Goal: Task Accomplishment & Management: Use online tool/utility

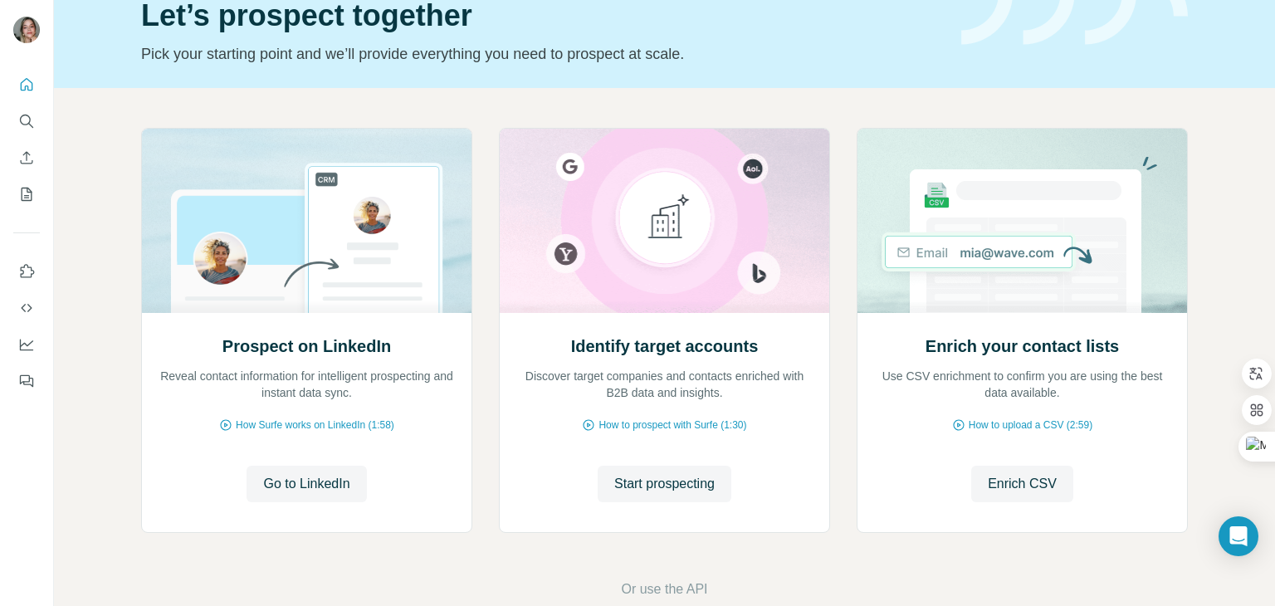
scroll to position [111, 0]
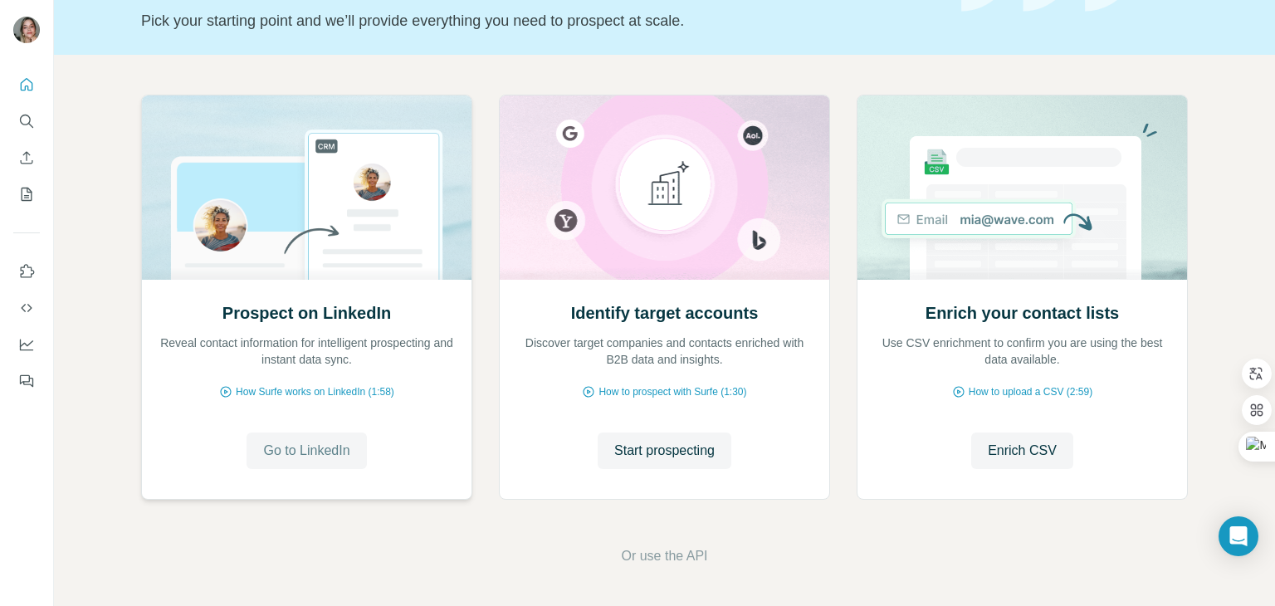
click at [294, 447] on span "Go to LinkedIn" at bounding box center [306, 451] width 86 height 20
click at [26, 193] on icon "My lists" at bounding box center [26, 194] width 17 height 17
click at [27, 193] on icon "My lists" at bounding box center [26, 194] width 17 height 17
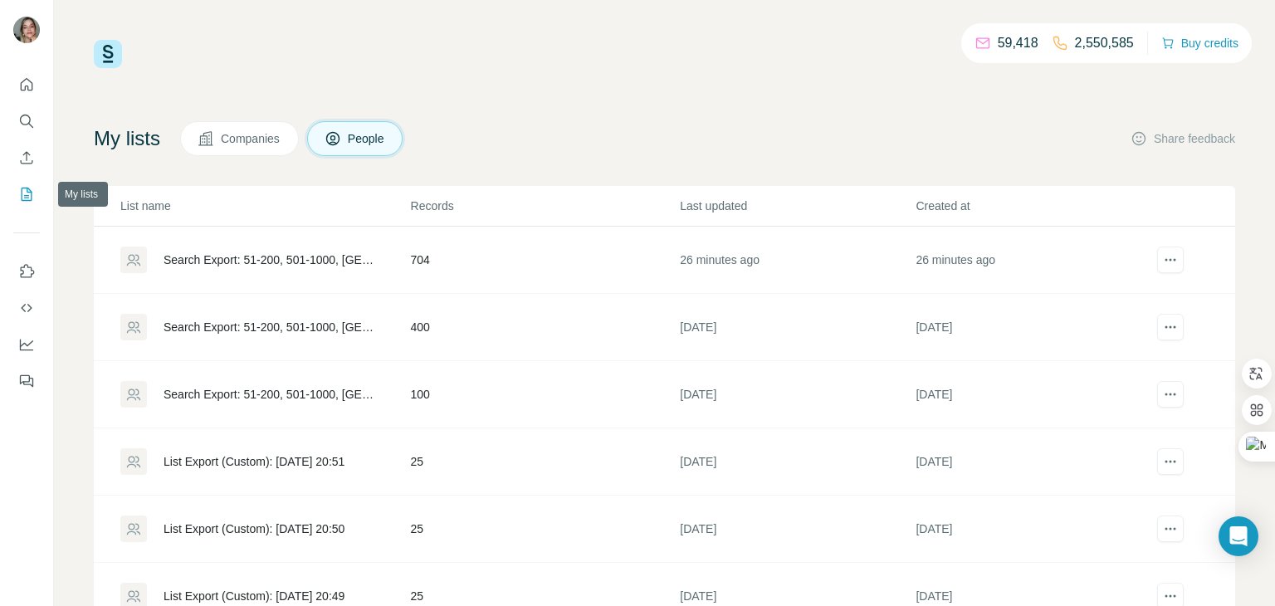
click at [227, 261] on div "Search Export: 51-200, 501-1000, [GEOGRAPHIC_DATA], Gerente de compra - [DATE] …" at bounding box center [273, 260] width 219 height 17
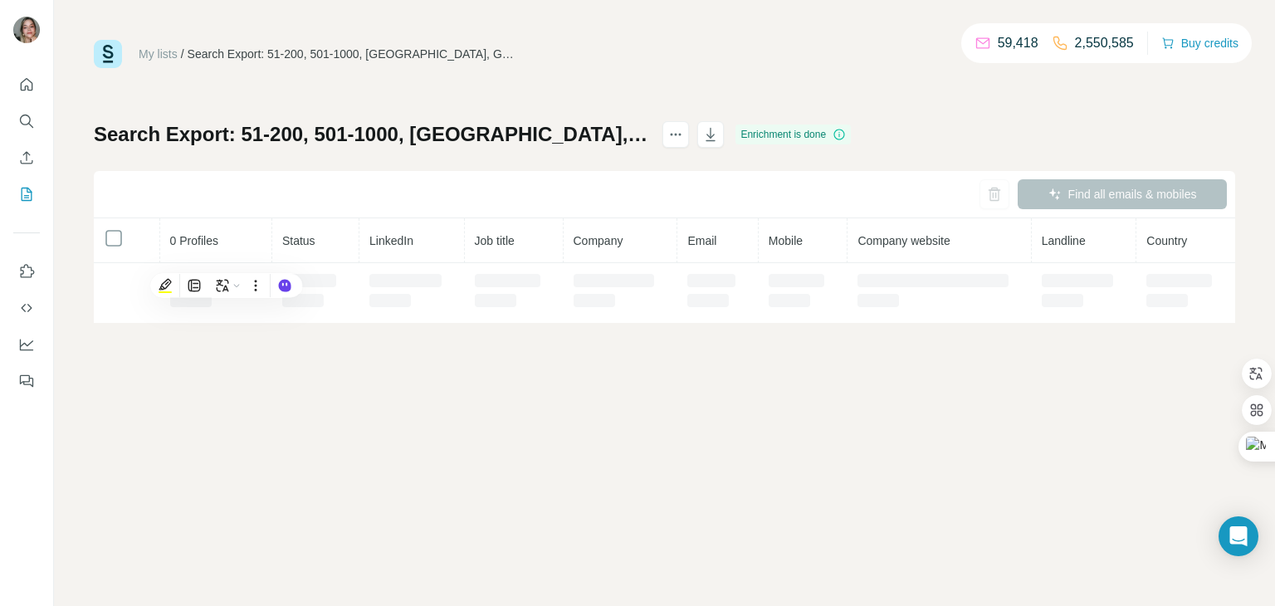
click at [323, 260] on th "Status" at bounding box center [315, 240] width 87 height 45
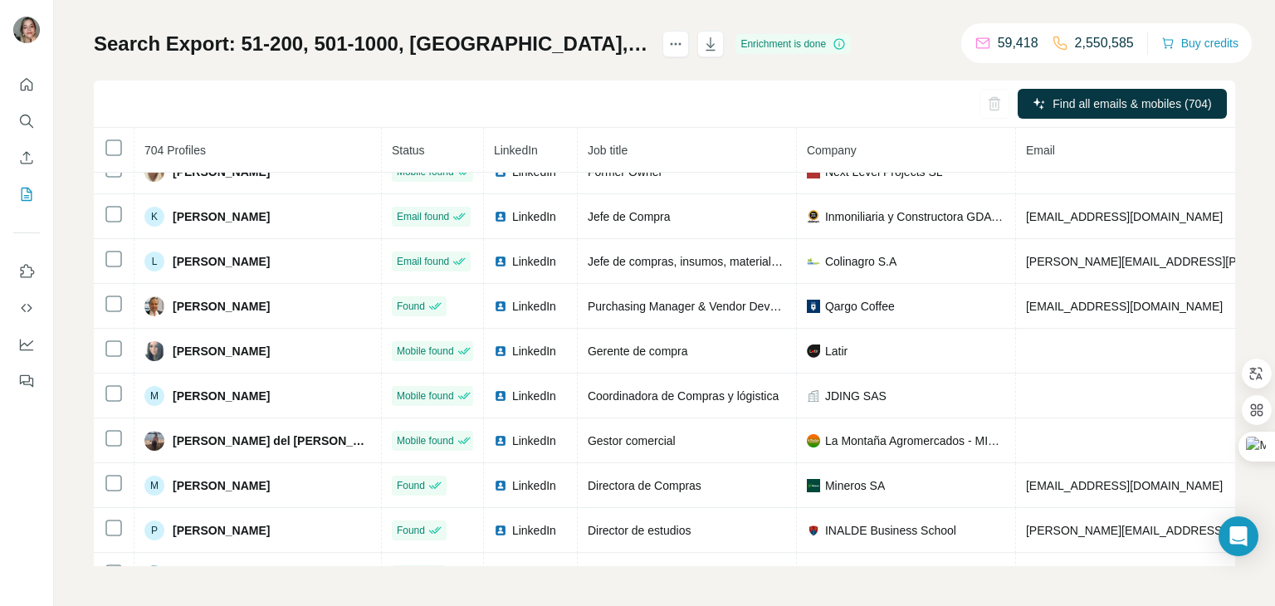
scroll to position [961, 0]
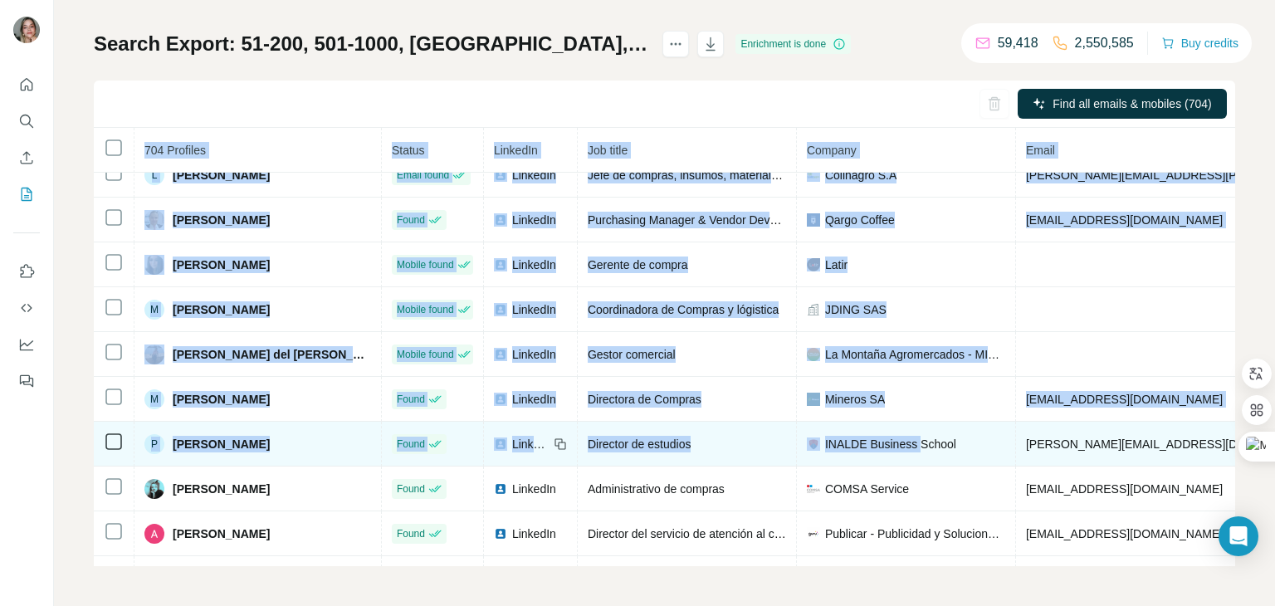
drag, startPoint x: 99, startPoint y: 220, endPoint x: 946, endPoint y: 459, distance: 880.8
click at [946, 459] on table "704 Profiles Status LinkedIn Job title Company Email Mobile Company website Lan…" at bounding box center [1029, 85] width 1871 height 1838
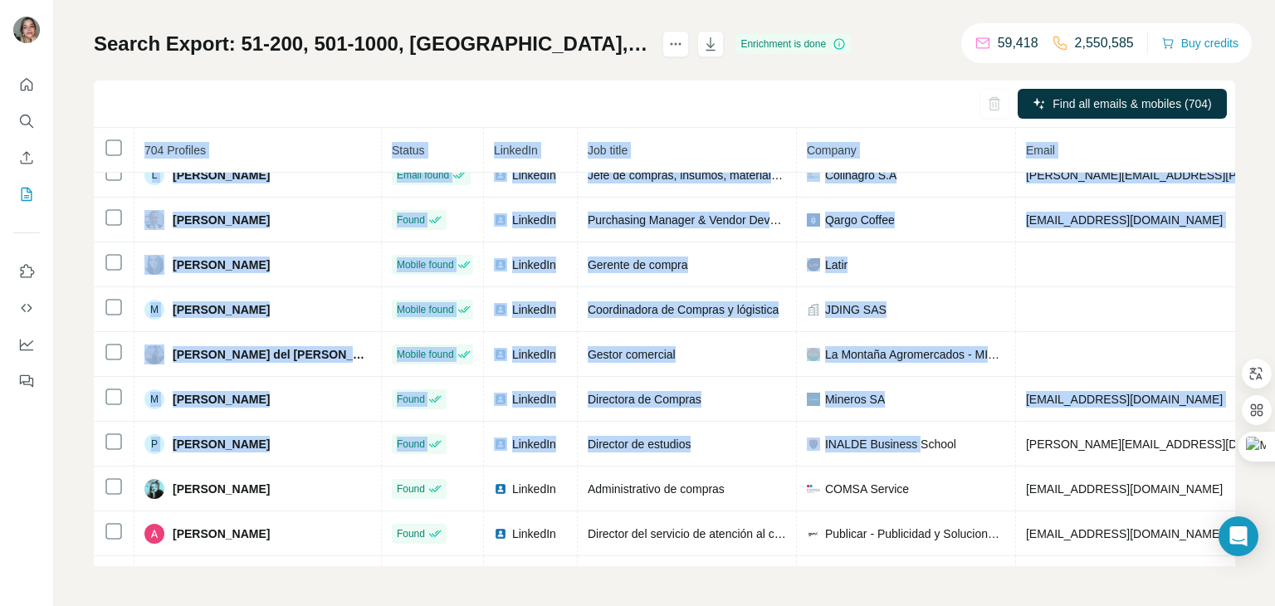
click at [740, 85] on div "Find all emails & mobiles (704)" at bounding box center [665, 104] width 1142 height 47
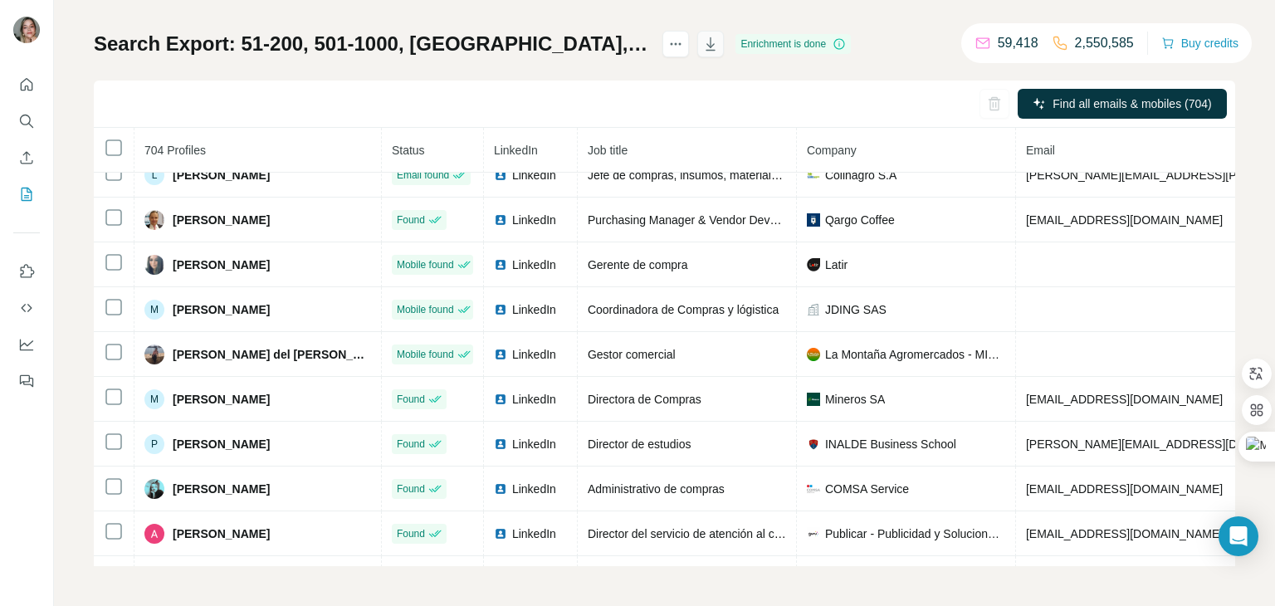
click at [719, 44] on icon "button" at bounding box center [710, 44] width 17 height 17
